Goal: Entertainment & Leisure: Consume media (video, audio)

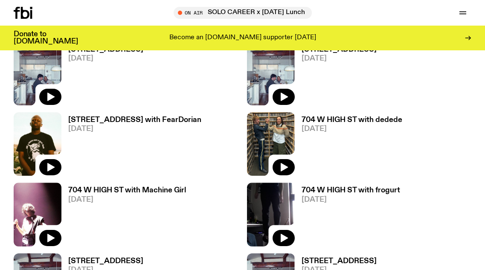
scroll to position [634, 0]
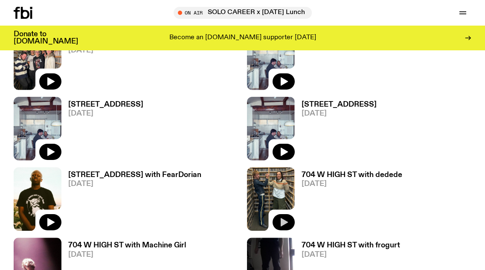
click at [283, 219] on icon "button" at bounding box center [284, 222] width 10 height 10
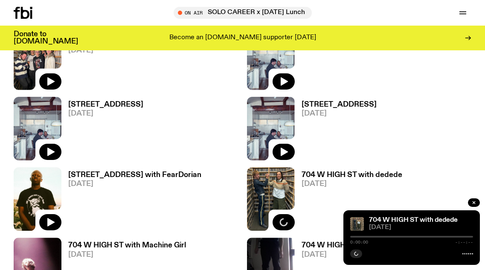
click at [321, 172] on h3 "704 W HIGH ST with dedede" at bounding box center [352, 175] width 101 height 7
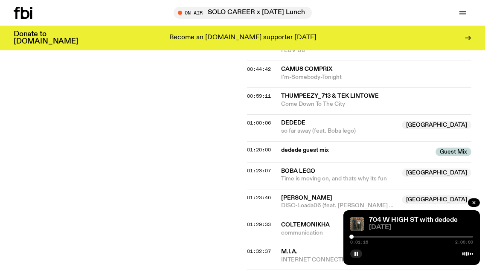
scroll to position [570, 0]
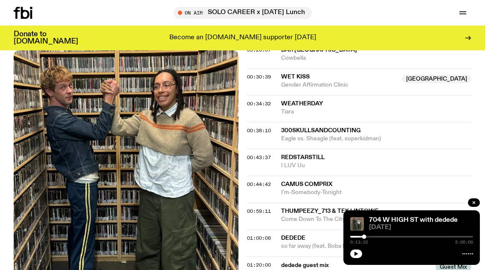
click at [360, 258] on div "[STREET_ADDRESS] with dedede [DATE] 0:13:32 2:00:00" at bounding box center [412, 237] width 137 height 55
click at [356, 254] on icon "button" at bounding box center [357, 254] width 4 height 4
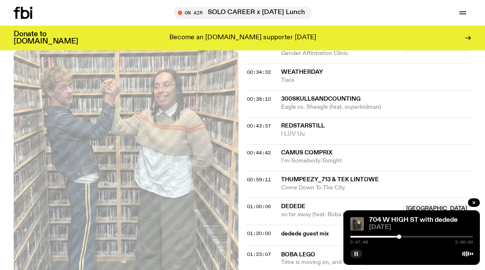
scroll to position [634, 0]
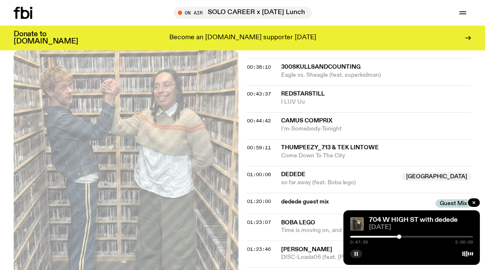
click at [402, 235] on div "0:47:50 2:00:00" at bounding box center [411, 239] width 123 height 10
click at [402, 237] on div at bounding box center [411, 237] width 123 height 2
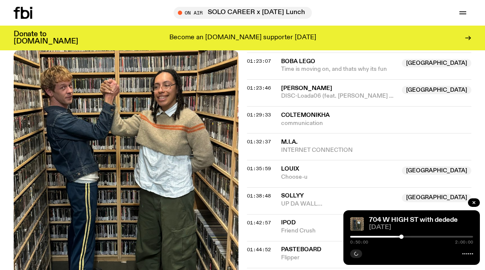
scroll to position [805, 0]
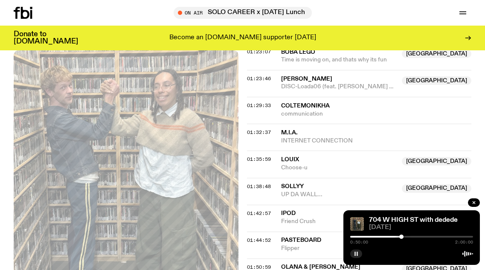
click at [431, 236] on div at bounding box center [411, 237] width 123 height 2
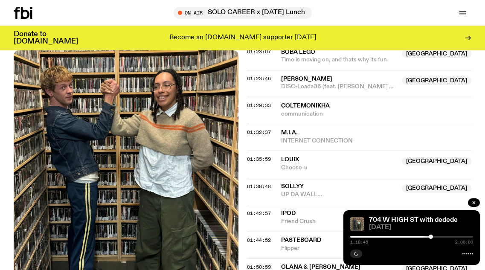
click at [435, 236] on div at bounding box center [411, 237] width 123 height 2
click at [437, 234] on div "1:22:05 2:00:00" at bounding box center [411, 239] width 123 height 10
click at [437, 237] on div at bounding box center [411, 237] width 123 height 2
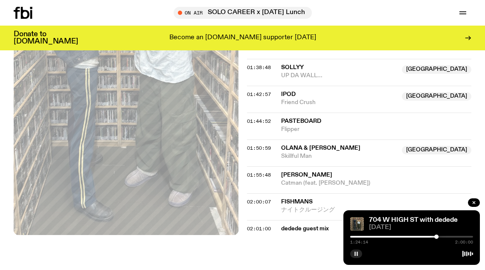
scroll to position [933, 0]
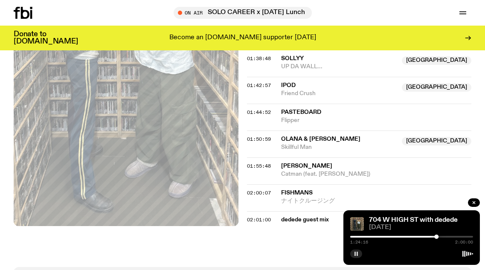
click at [448, 236] on div at bounding box center [411, 237] width 123 height 2
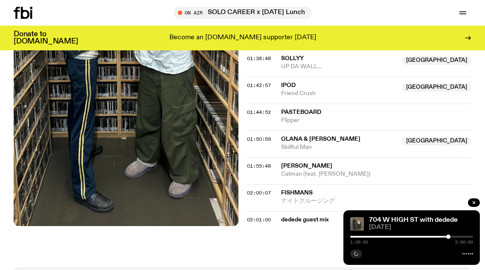
click at [449, 236] on div at bounding box center [449, 237] width 4 height 4
click at [450, 236] on div at bounding box center [450, 237] width 4 height 4
click at [453, 235] on div at bounding box center [452, 237] width 4 height 4
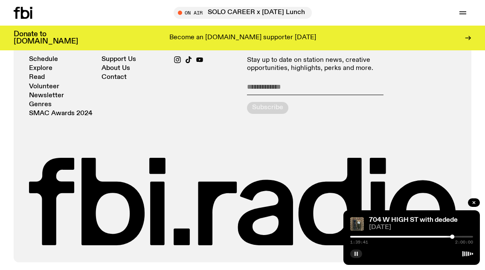
scroll to position [1168, 0]
